Goal: Task Accomplishment & Management: Complete application form

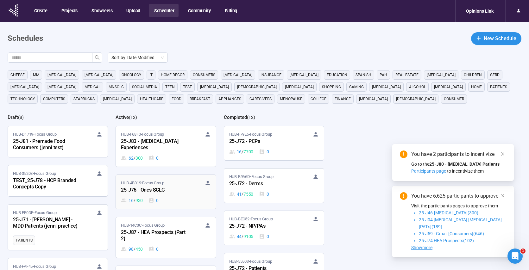
click at [188, 189] on div "HUB-4B019 • Focus Group 25-J76 - Oncs SCLC 16 / 930 0" at bounding box center [166, 192] width 90 height 24
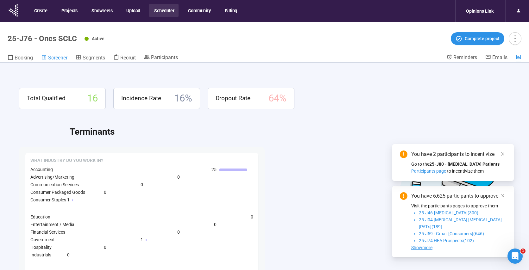
click at [53, 60] on span "Screener" at bounding box center [57, 58] width 19 height 6
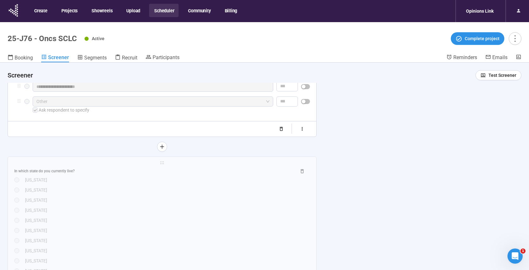
scroll to position [397, 0]
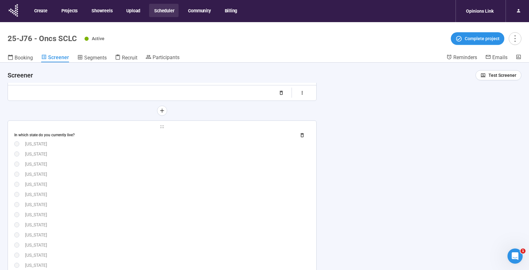
click at [166, 164] on div "[US_STATE]" at bounding box center [167, 164] width 285 height 7
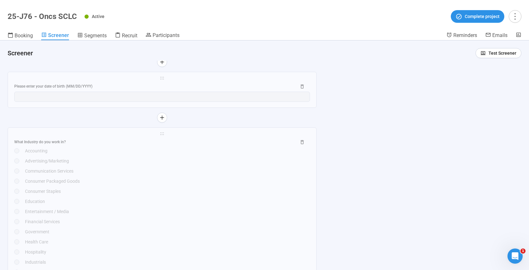
scroll to position [1403, 0]
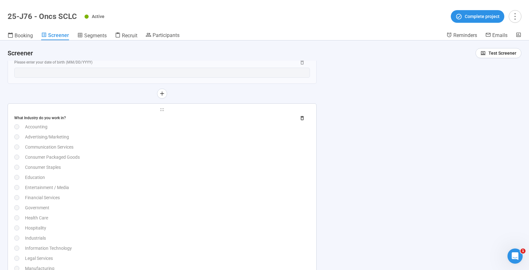
drag, startPoint x: 213, startPoint y: 79, endPoint x: 215, endPoint y: 91, distance: 12.4
click at [213, 65] on div "Please enter your date of birth (MM/DD/YYYY)" at bounding box center [152, 62] width 277 height 6
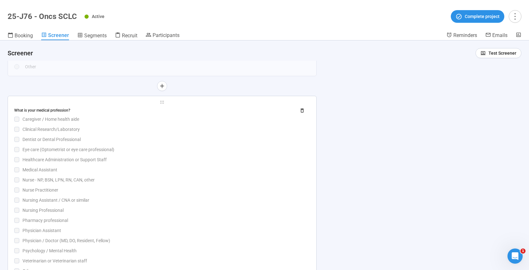
click at [211, 134] on div "What is your medical profession? Caregiver / Home health aide Clinical Research…" at bounding box center [162, 190] width 296 height 169
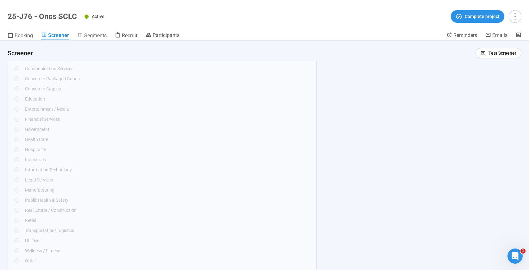
scroll to position [911, 0]
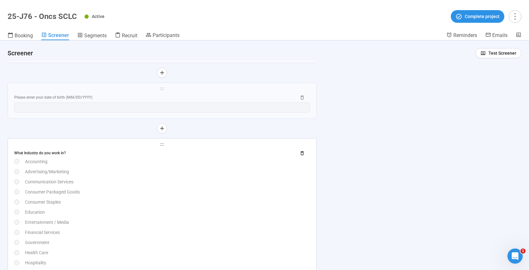
click at [224, 175] on div "Advertising/Marketing" at bounding box center [167, 171] width 285 height 7
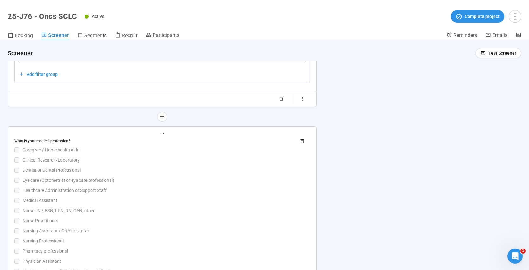
scroll to position [1534, 0]
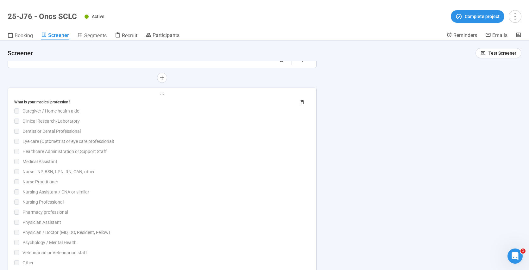
click at [207, 169] on div "Nurse - NP, BSN, LPN, RN, CAN, other" at bounding box center [165, 171] width 287 height 7
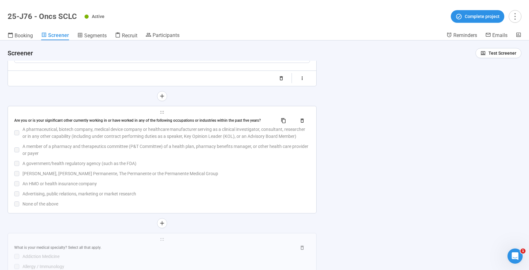
click at [274, 179] on div "Are you or is your significant other currently working in or have worked in any…" at bounding box center [162, 162] width 296 height 92
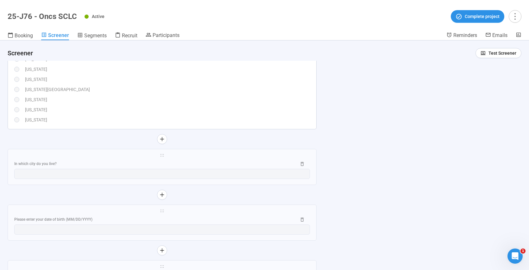
scroll to position [829, 0]
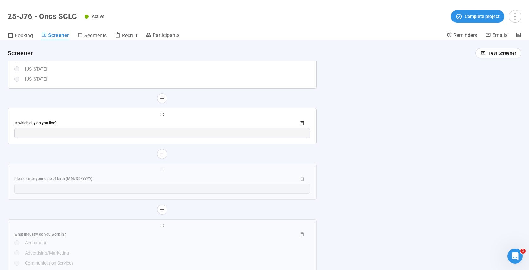
click at [115, 118] on div "In which city do you live?" at bounding box center [162, 123] width 296 height 10
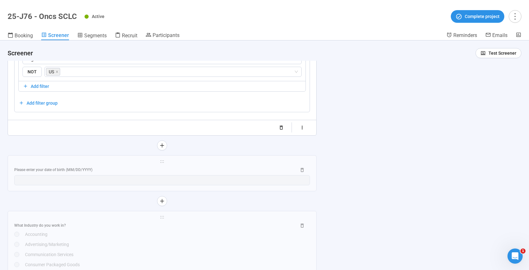
scroll to position [1061, 0]
click at [122, 164] on div "**********" at bounding box center [162, 172] width 308 height 35
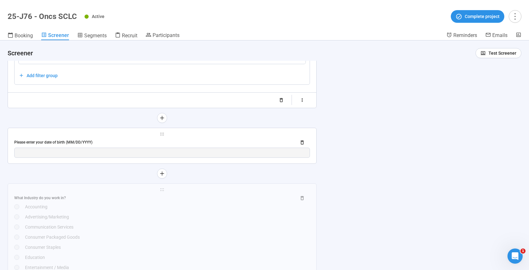
scroll to position [1089, 0]
click at [114, 142] on div "Please enter your date of birth (MM/DD/YYYY)" at bounding box center [152, 142] width 277 height 6
click at [0, 0] on div "**********" at bounding box center [0, 0] width 0 height 0
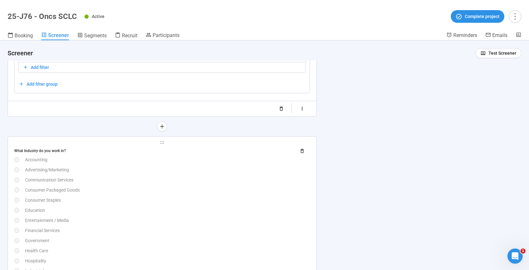
click at [127, 167] on div "Advertising/Marketing" at bounding box center [167, 169] width 285 height 7
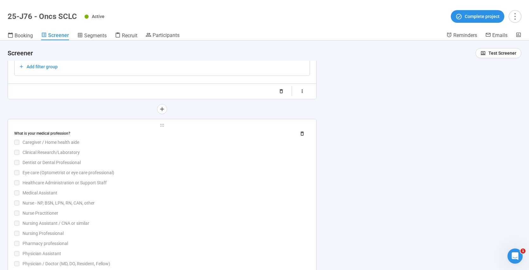
scroll to position [1522, 0]
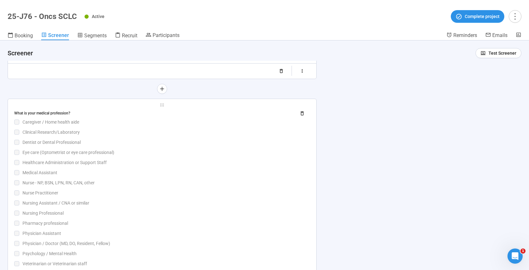
click at [149, 140] on div "Dentist or Dental Professional" at bounding box center [165, 142] width 287 height 7
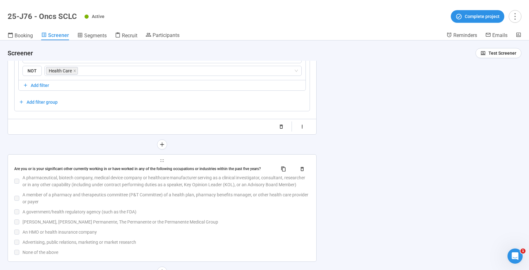
scroll to position [1693, 0]
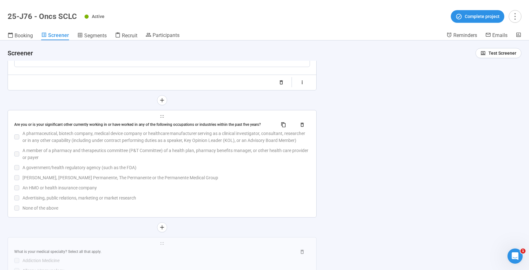
click at [231, 194] on div "Are you or is your significant other currently working in or have worked in any…" at bounding box center [162, 166] width 296 height 92
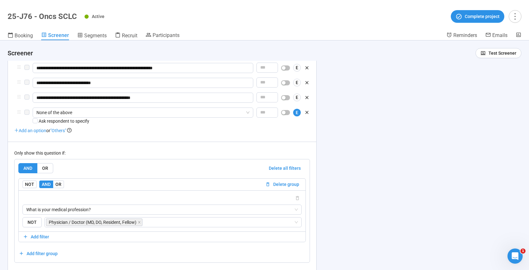
scroll to position [1622, 0]
click at [84, 193] on div "What is your medical profession? NOT Physician / Doctor (MD, DO, Resident, Fell…" at bounding box center [162, 210] width 287 height 41
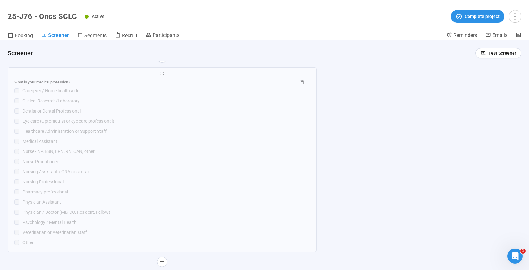
scroll to position [1243, 0]
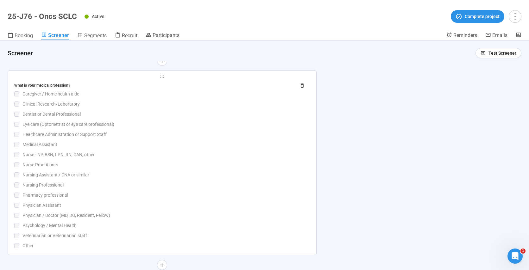
click at [188, 163] on div "Nurse Practitioner" at bounding box center [165, 164] width 287 height 7
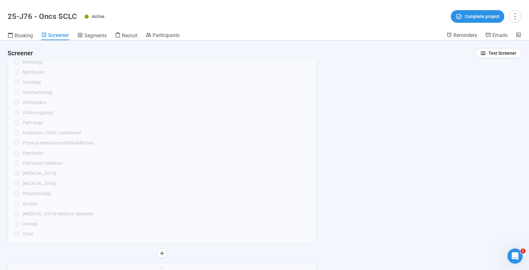
scroll to position [2121, 0]
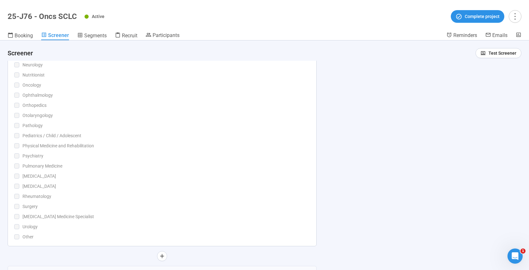
click at [200, 163] on div "Pulmonary Medicine" at bounding box center [165, 166] width 287 height 7
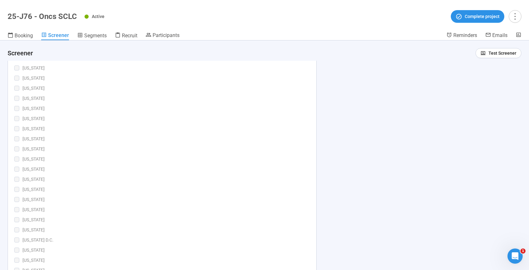
scroll to position [3044, 0]
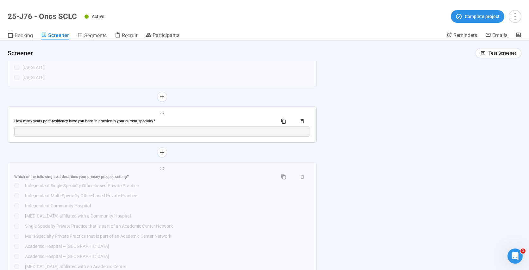
click at [215, 115] on span "holder" at bounding box center [162, 113] width 296 height 4
click at [197, 124] on div "How many years post-residency have you been in practice in your current special…" at bounding box center [143, 121] width 258 height 6
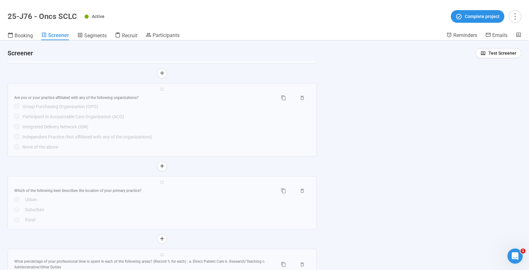
scroll to position [3225, 0]
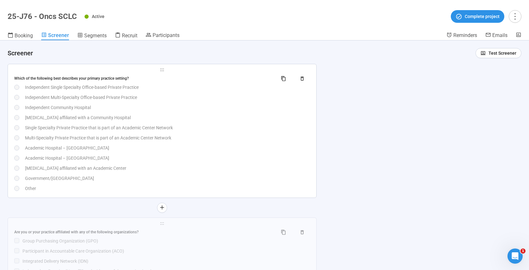
click at [220, 143] on div "Which of the following best describes your primary practice setting? Independen…" at bounding box center [162, 133] width 296 height 118
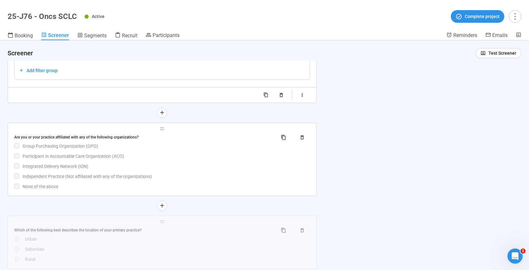
click at [203, 170] on div "Integrated Delivery Network (IDN)" at bounding box center [165, 166] width 287 height 7
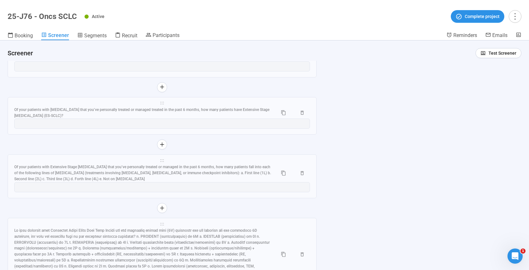
scroll to position [4205, 0]
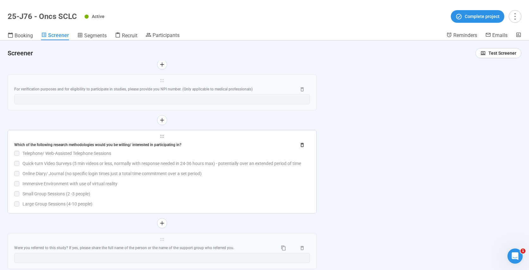
click at [226, 190] on div "Small Group Sessions (2 -3 people)" at bounding box center [165, 193] width 287 height 7
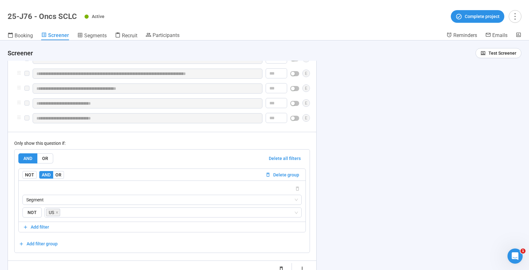
scroll to position [4192, 0]
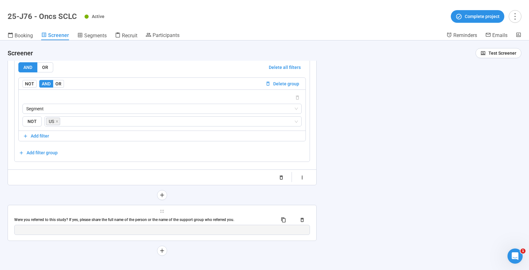
click at [254, 215] on div "Were you referred to this study? If yes, please share the full name of the pers…" at bounding box center [162, 220] width 296 height 10
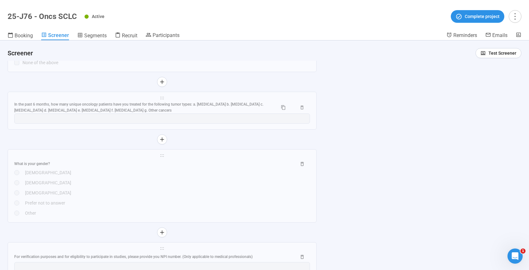
scroll to position [3715, 0]
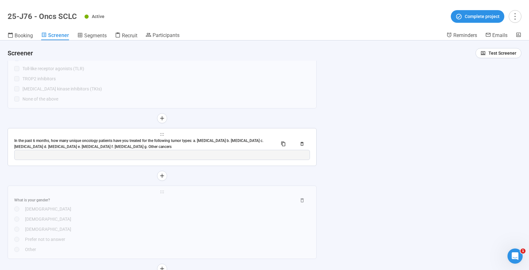
click at [269, 138] on div "In the past 6 months, how many unique oncology patients have you treated for th…" at bounding box center [143, 144] width 258 height 12
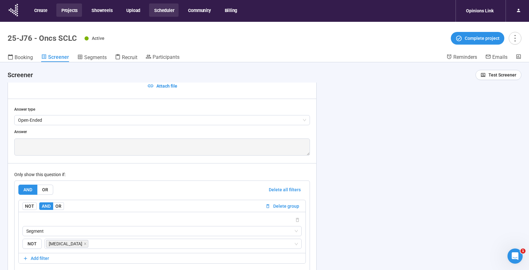
scroll to position [0, 0]
click at [164, 11] on button "Scheduler" at bounding box center [163, 10] width 29 height 13
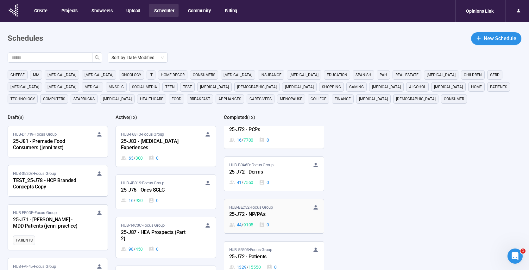
scroll to position [25, 0]
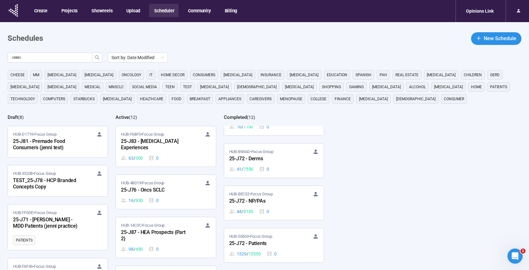
click at [294, 202] on div "25-J72 - NP/PAs" at bounding box center [264, 201] width 70 height 8
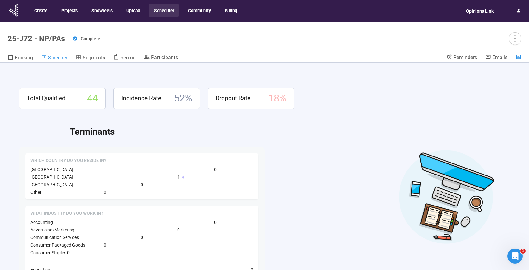
click at [56, 60] on span "Screener" at bounding box center [57, 58] width 19 height 6
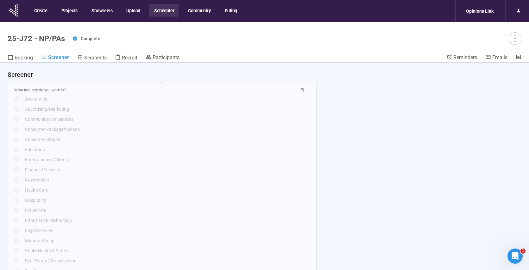
scroll to position [435, 0]
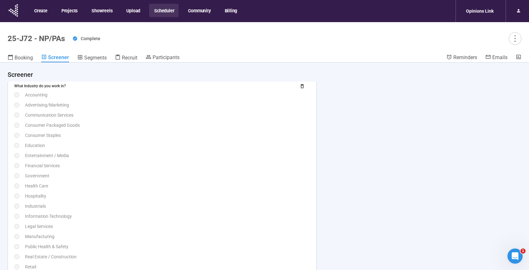
click at [169, 137] on div "Consumer Staples" at bounding box center [167, 135] width 285 height 7
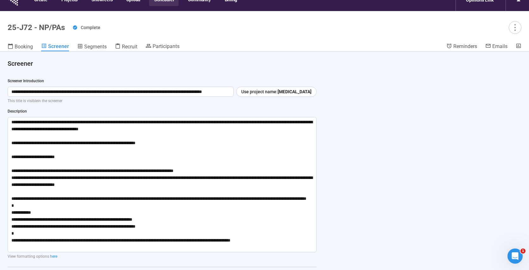
scroll to position [0, 0]
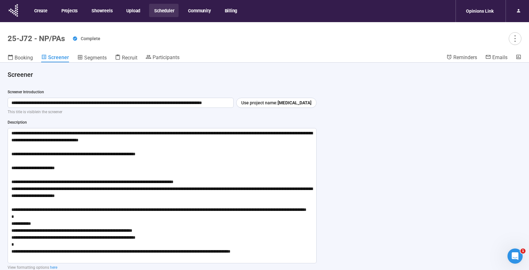
click at [162, 13] on button "Scheduler" at bounding box center [163, 10] width 29 height 13
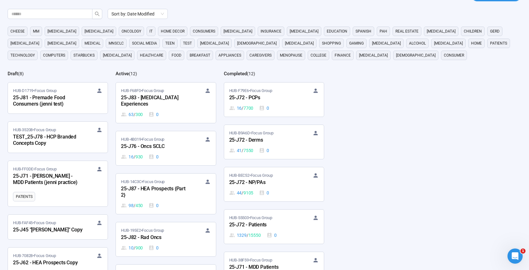
scroll to position [45, 0]
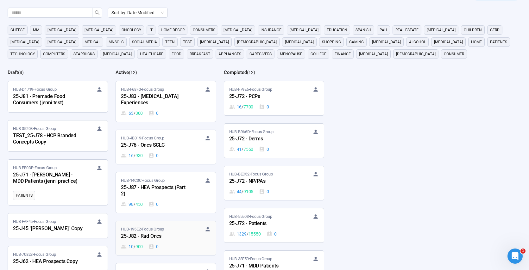
click at [184, 235] on div "HUB-195E2 • Focus Group 25-J82 - Rad Oncs 10 / 900 0" at bounding box center [166, 238] width 90 height 24
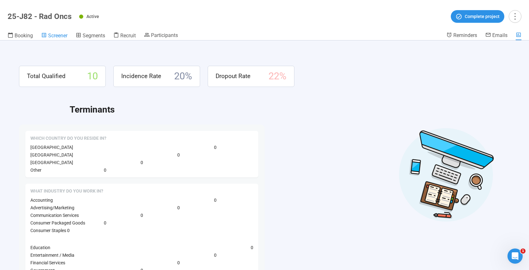
click at [48, 35] on span "Screener" at bounding box center [57, 36] width 19 height 6
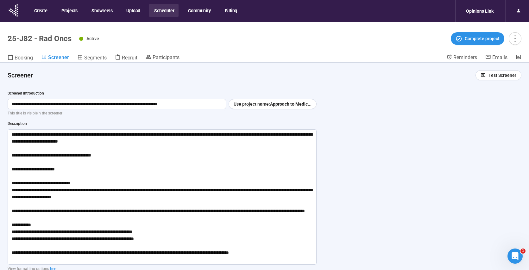
click at [162, 12] on button "Scheduler" at bounding box center [163, 10] width 29 height 13
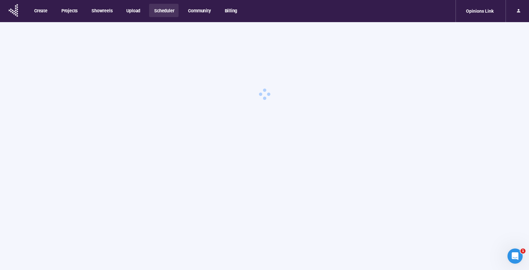
click at [162, 11] on button "Scheduler" at bounding box center [163, 10] width 29 height 13
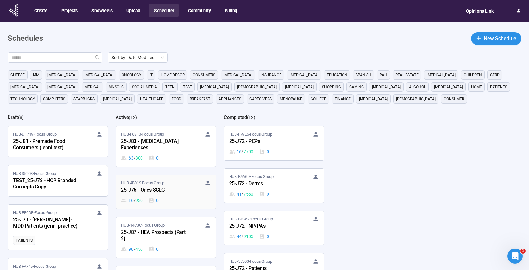
click at [185, 189] on div "HUB-4B019 • Focus Group 25-J76 - Oncs SCLC 16 / 930 0" at bounding box center [166, 192] width 90 height 24
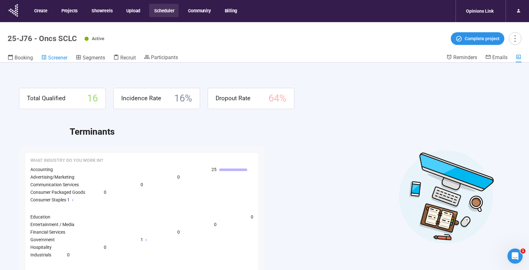
click at [56, 60] on span "Screener" at bounding box center [57, 58] width 19 height 6
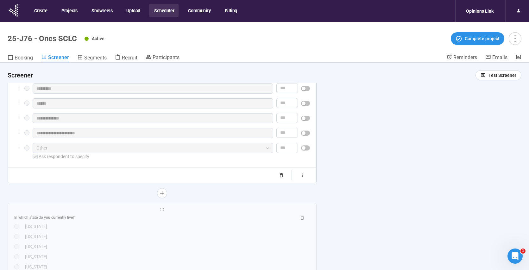
scroll to position [265, 0]
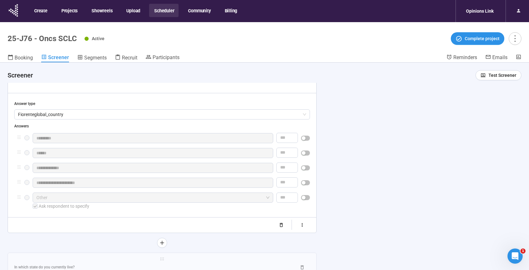
drag, startPoint x: 212, startPoint y: 123, endPoint x: 248, endPoint y: 123, distance: 36.1
click at [211, 122] on div "**********" at bounding box center [162, 141] width 296 height 177
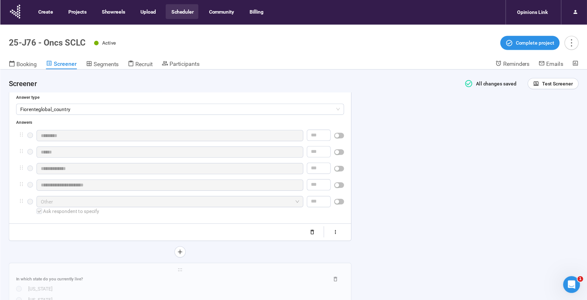
scroll to position [279, 0]
click at [365, 111] on div "**********" at bounding box center [264, 178] width 529 height 230
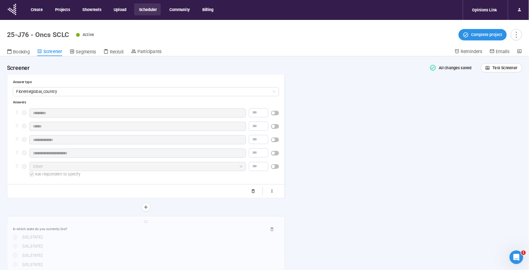
scroll to position [277, 0]
click at [396, 143] on div "**********" at bounding box center [293, 192] width 587 height 259
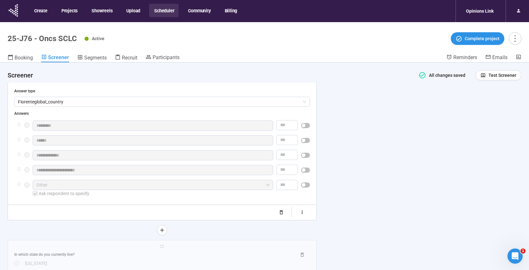
click at [397, 110] on div "**********" at bounding box center [264, 178] width 529 height 230
